Goal: Task Accomplishment & Management: Manage account settings

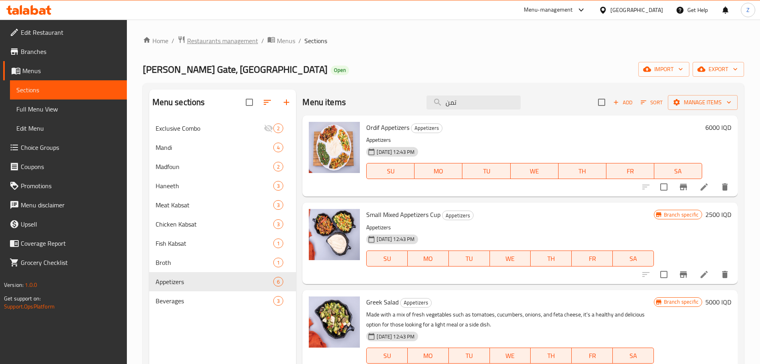
click at [239, 36] on span "Restaurants management" at bounding box center [222, 41] width 71 height 10
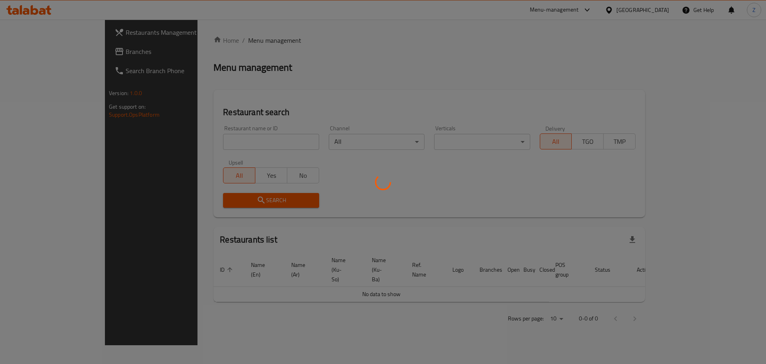
click at [260, 137] on div at bounding box center [383, 182] width 766 height 364
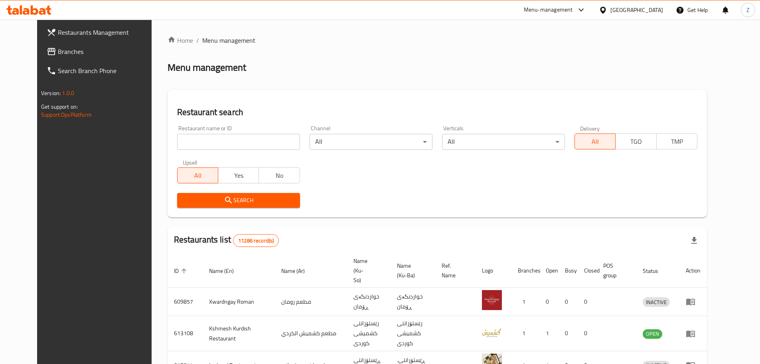
click at [263, 137] on div "Home / Menu management Menu management Restaurant search Restaurant name or ID …" at bounding box center [438, 311] width 540 height 550
click at [263, 137] on input "search" at bounding box center [238, 142] width 123 height 16
paste input "693441"
type input "693441"
click at [240, 204] on span "Search" at bounding box center [239, 200] width 110 height 10
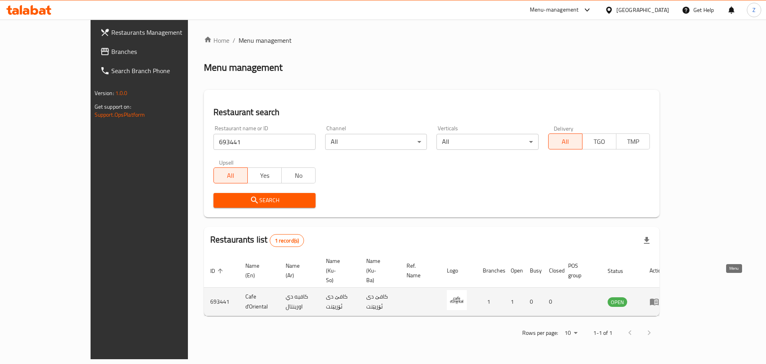
click at [659, 299] on icon "enhanced table" at bounding box center [654, 302] width 9 height 7
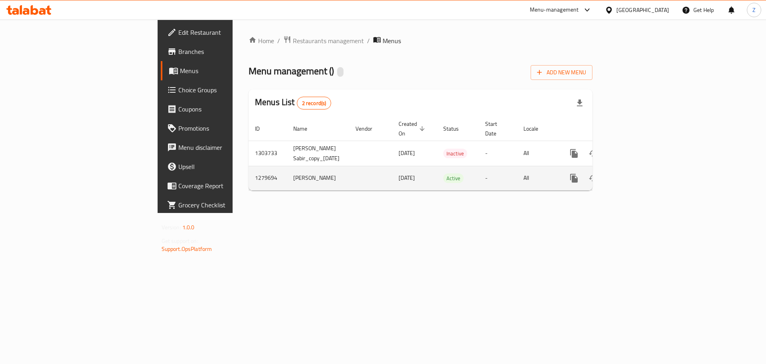
click at [641, 173] on link "enhanced table" at bounding box center [631, 177] width 19 height 19
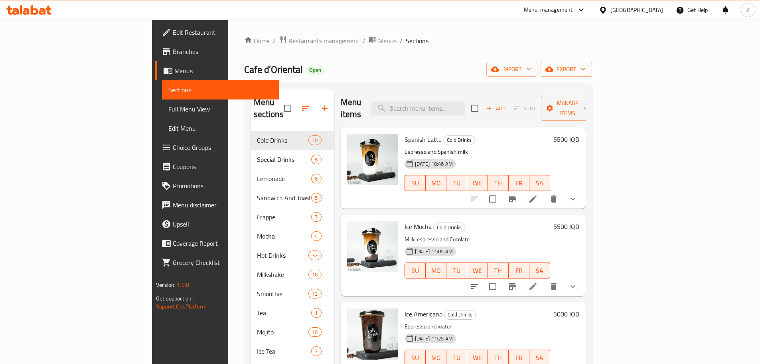
click at [447, 308] on h6 "Ice Americano Cold Drinks" at bounding box center [478, 313] width 146 height 11
drag, startPoint x: 447, startPoint y: 298, endPoint x: 450, endPoint y: 308, distance: 10.4
click at [450, 308] on div "Ice Americano Cold Drinks Espresso and water [DATE] 11:25 AM SU MO TU WE TH FR …" at bounding box center [478, 342] width 152 height 75
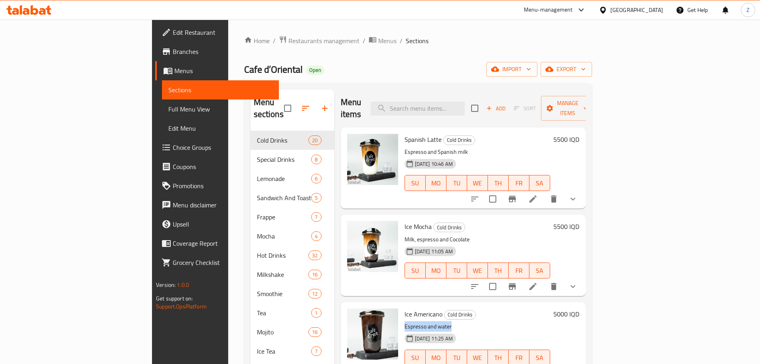
drag, startPoint x: 453, startPoint y: 314, endPoint x: 457, endPoint y: 259, distance: 54.8
click at [456, 207] on div "Spanish Latte Cold Drinks Espresso and Spanish milk [DATE] 10:46 AM SU MO TU WE…" at bounding box center [463, 167] width 245 height 80
click at [467, 234] on p "Milk, espresso and Cocolate" at bounding box center [478, 239] width 146 height 10
click at [537, 195] on icon at bounding box center [533, 198] width 7 height 7
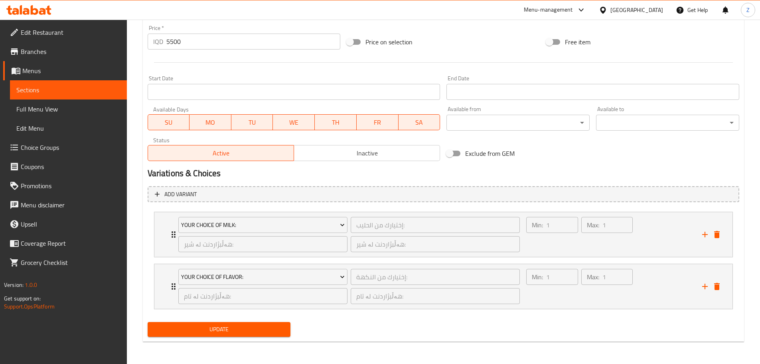
scroll to position [388, 0]
click at [549, 243] on div "Min: 1 ​" at bounding box center [552, 234] width 55 height 38
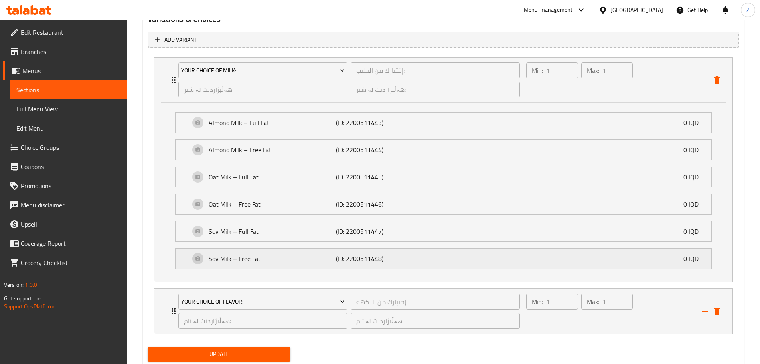
scroll to position [556, 0]
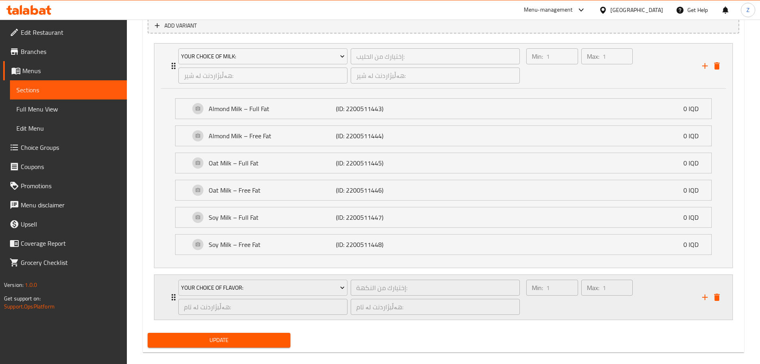
click at [558, 299] on div "Min: 1 ​" at bounding box center [552, 297] width 55 height 38
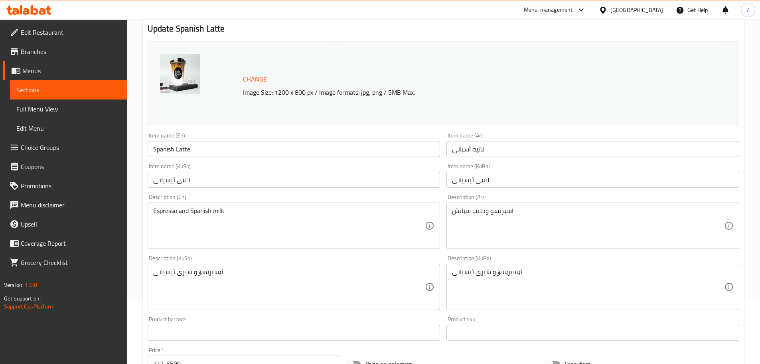
scroll to position [0, 0]
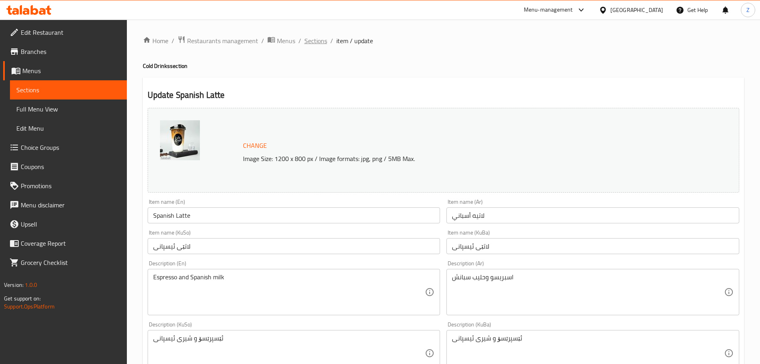
click at [321, 39] on span "Sections" at bounding box center [316, 41] width 23 height 10
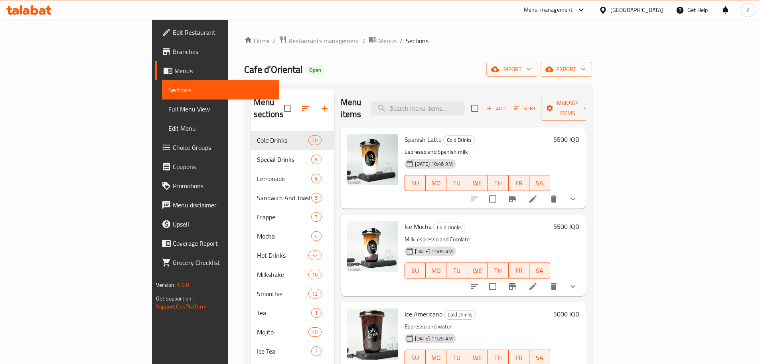
click at [583, 189] on button "show more" at bounding box center [573, 198] width 19 height 19
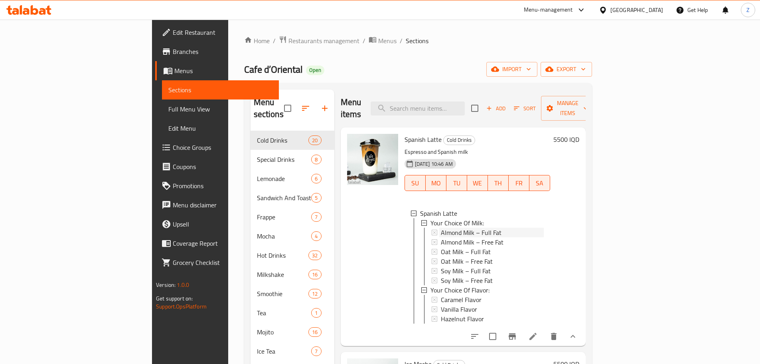
click at [489, 228] on div "Almond Milk – Full Fat" at bounding box center [492, 233] width 103 height 10
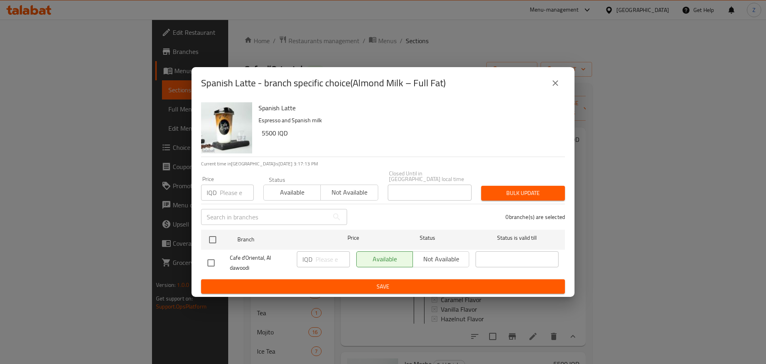
click at [558, 93] on button "close" at bounding box center [555, 82] width 19 height 19
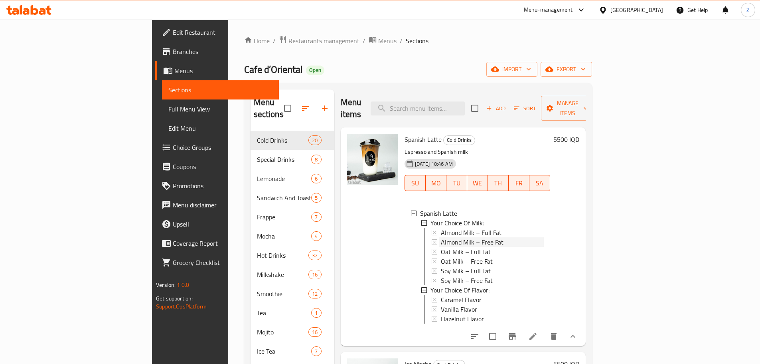
click at [459, 237] on span "Almond Milk – Free Fat" at bounding box center [472, 242] width 63 height 10
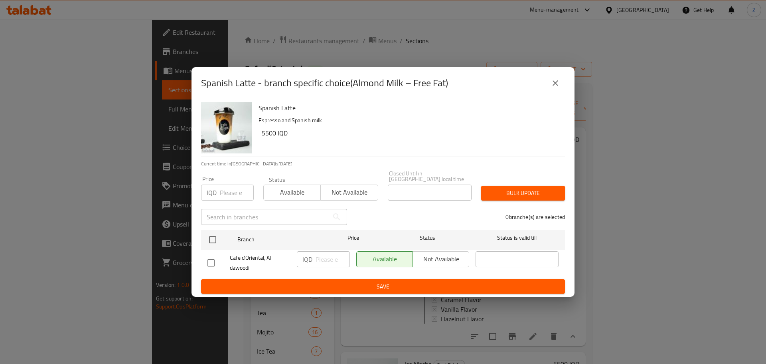
click at [553, 85] on icon "close" at bounding box center [556, 83] width 10 height 10
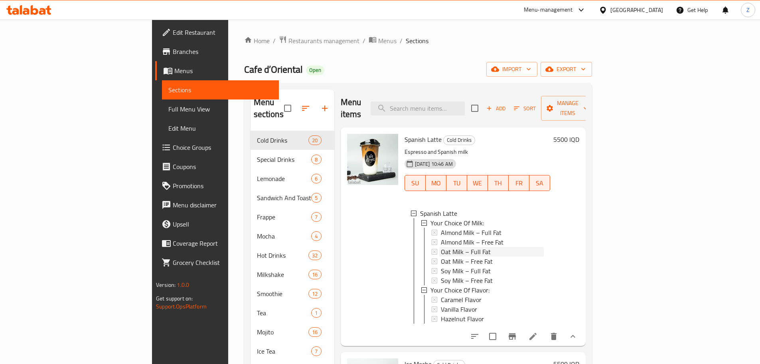
click at [441, 247] on span "Oat Milk – Full Fat" at bounding box center [466, 252] width 50 height 10
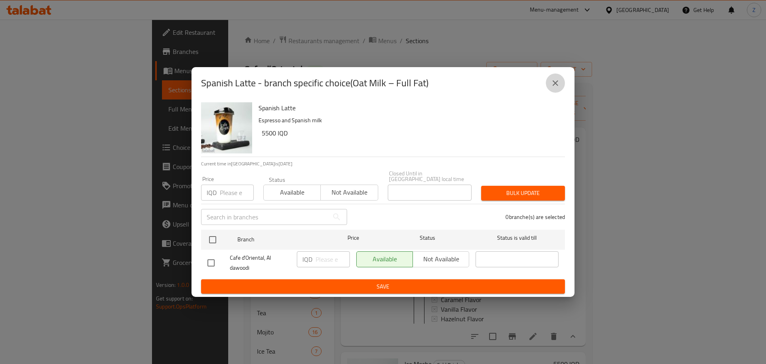
click at [552, 88] on icon "close" at bounding box center [556, 83] width 10 height 10
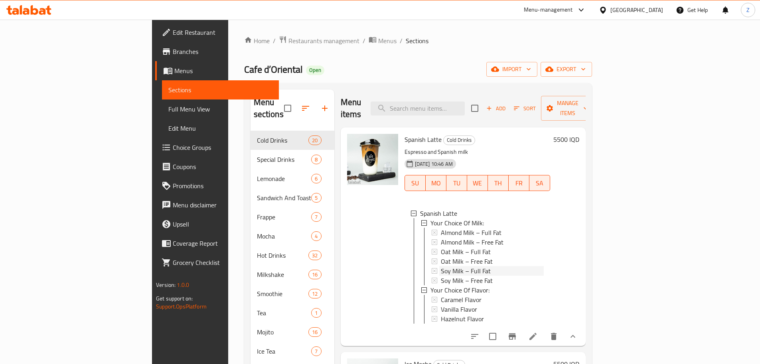
click at [441, 266] on span "Soy Milk – Full Fat" at bounding box center [466, 271] width 50 height 10
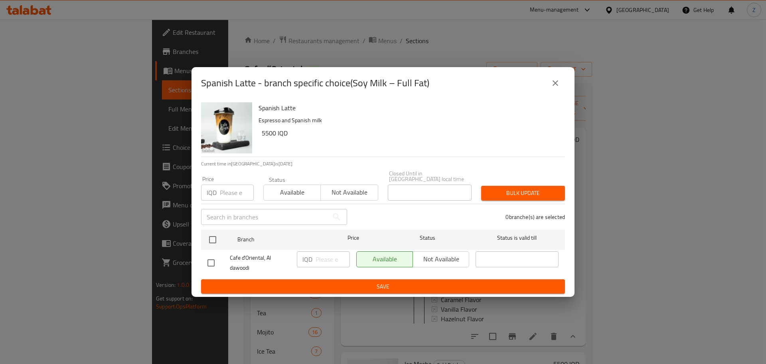
click at [560, 89] on button "close" at bounding box center [555, 82] width 19 height 19
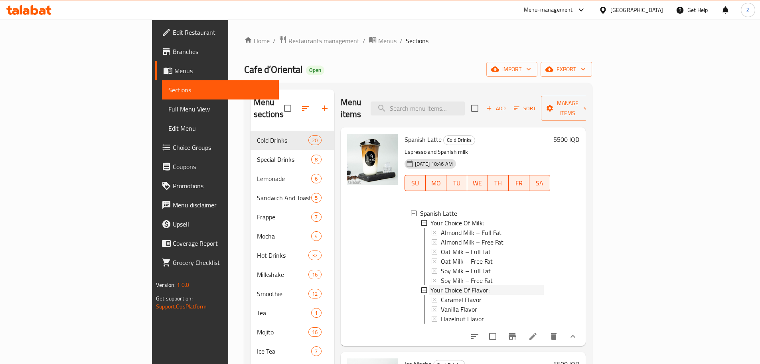
click at [448, 285] on span "Your Choice Of Flavor:" at bounding box center [460, 290] width 59 height 10
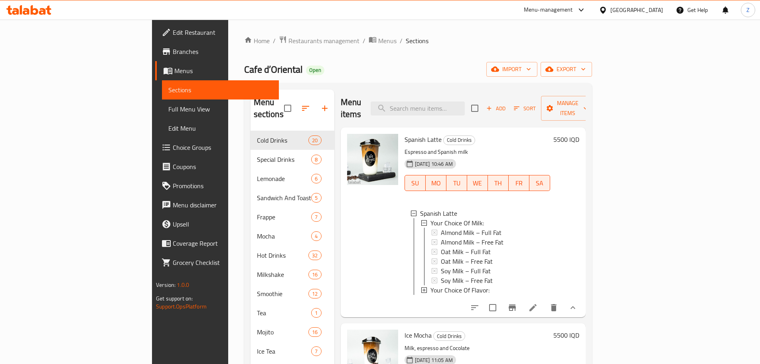
click at [449, 285] on span "Your Choice Of Flavor:" at bounding box center [460, 290] width 59 height 10
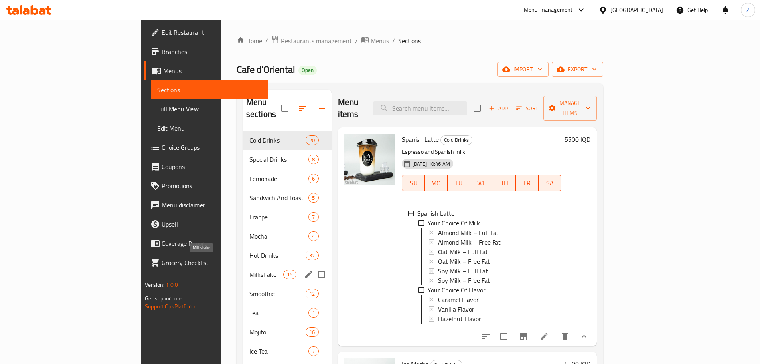
drag, startPoint x: 208, startPoint y: 258, endPoint x: 206, endPoint y: 265, distance: 8.0
click at [249, 269] on span "Milkshake" at bounding box center [266, 274] width 34 height 10
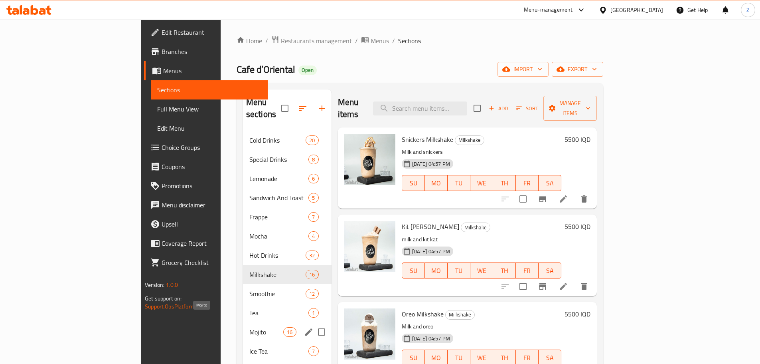
click at [249, 327] on span "Mojito" at bounding box center [266, 332] width 34 height 10
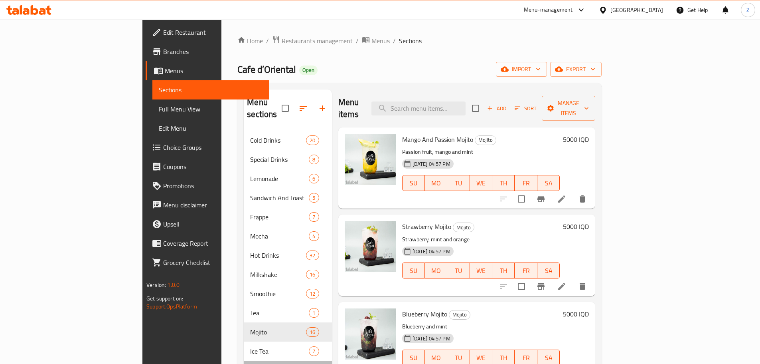
click at [244, 360] on div "Tiramisu 1" at bounding box center [288, 369] width 88 height 19
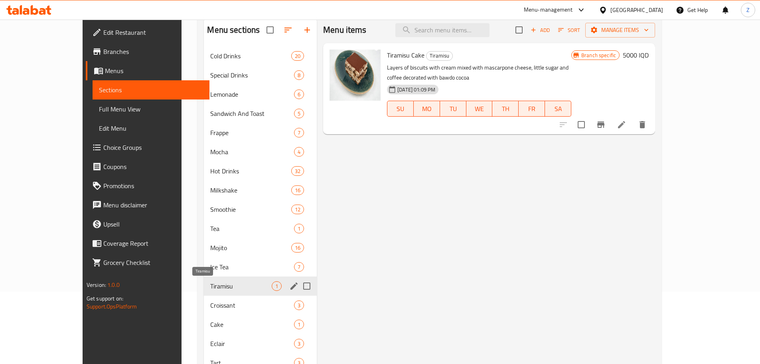
scroll to position [72, 0]
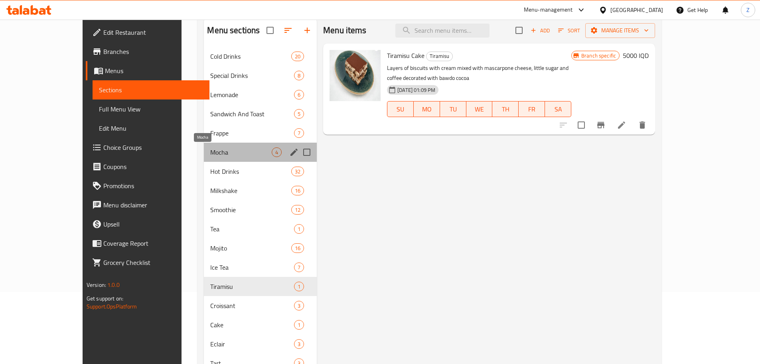
click at [210, 155] on span "Mocha" at bounding box center [240, 152] width 61 height 10
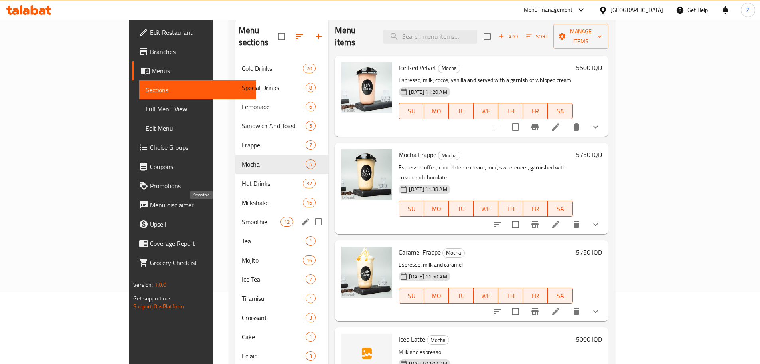
click at [242, 217] on span "Smoothie" at bounding box center [261, 222] width 39 height 10
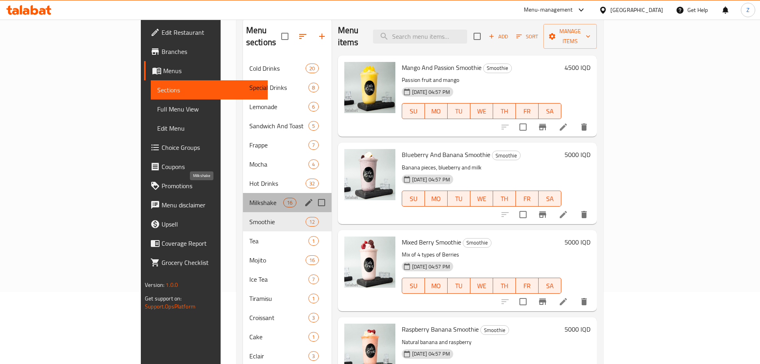
click at [249, 198] on span "Milkshake" at bounding box center [266, 203] width 34 height 10
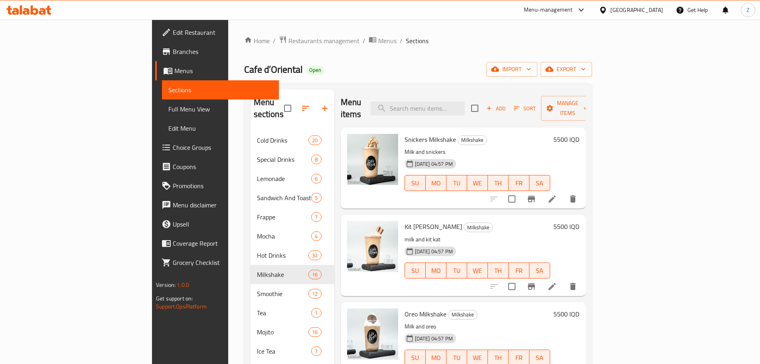
click at [550, 234] on p "milk and kit kat" at bounding box center [478, 239] width 146 height 10
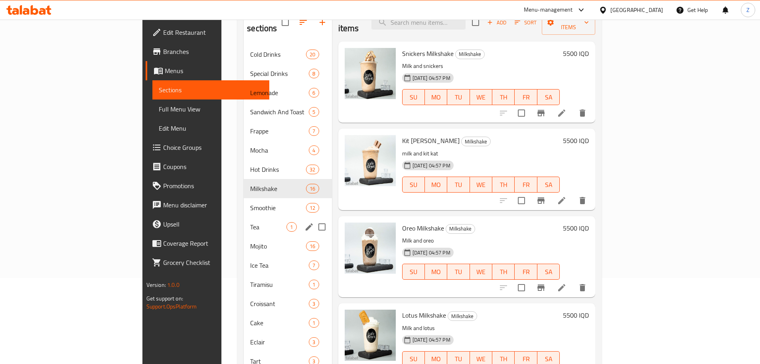
scroll to position [72, 0]
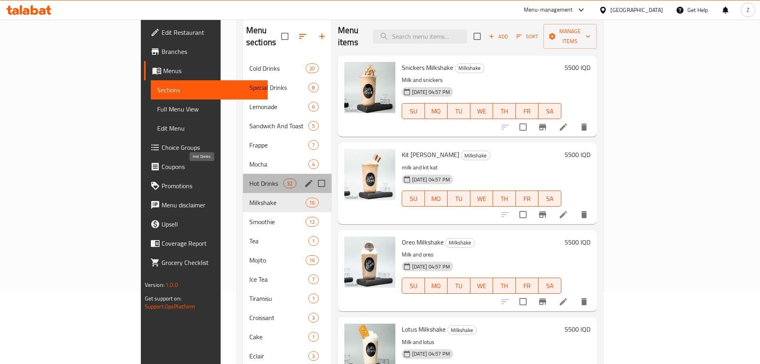
click at [249, 178] on span "Hot Drinks" at bounding box center [266, 183] width 34 height 10
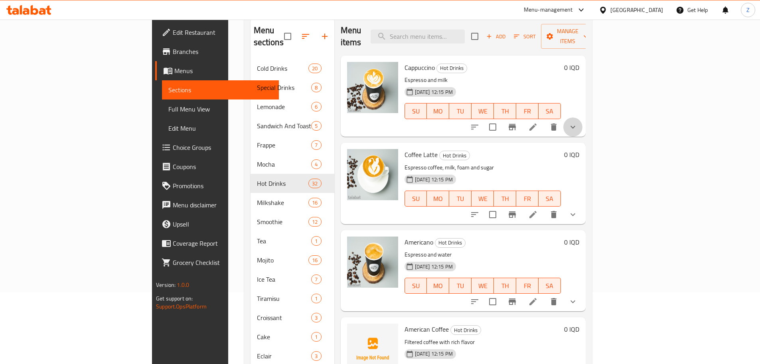
click at [583, 121] on button "show more" at bounding box center [573, 126] width 19 height 19
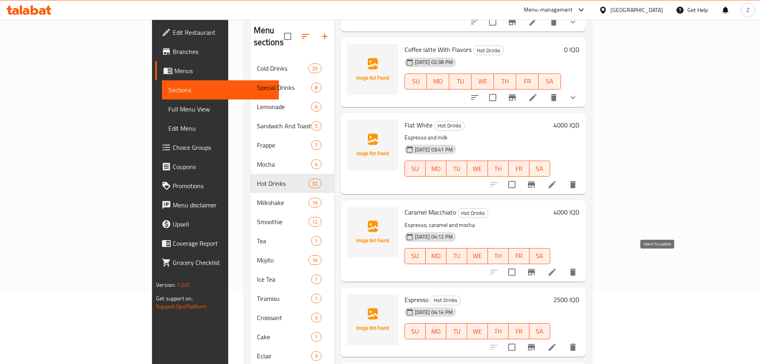
scroll to position [1078, 0]
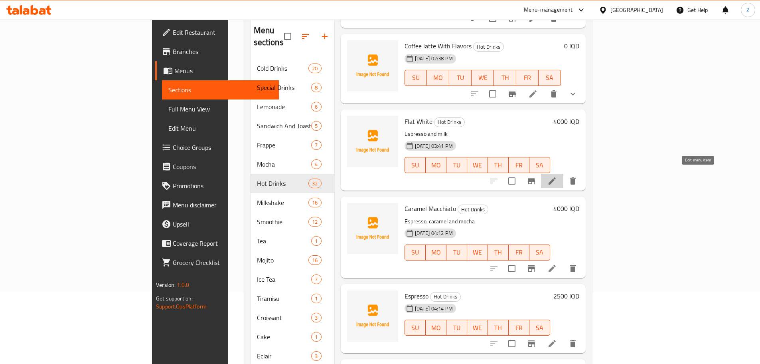
click at [557, 178] on icon at bounding box center [553, 181] width 10 height 10
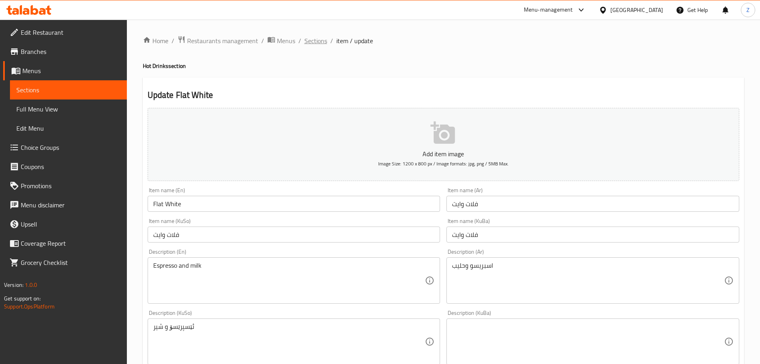
click at [317, 44] on span "Sections" at bounding box center [316, 41] width 23 height 10
